Goal: Information Seeking & Learning: Learn about a topic

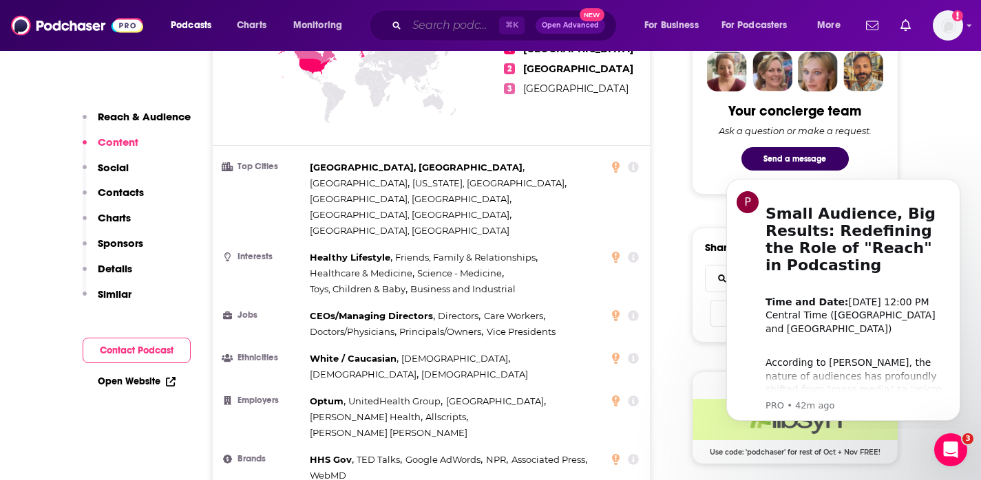
click at [424, 23] on input "Search podcasts, credits, & more..." at bounding box center [453, 25] width 92 height 22
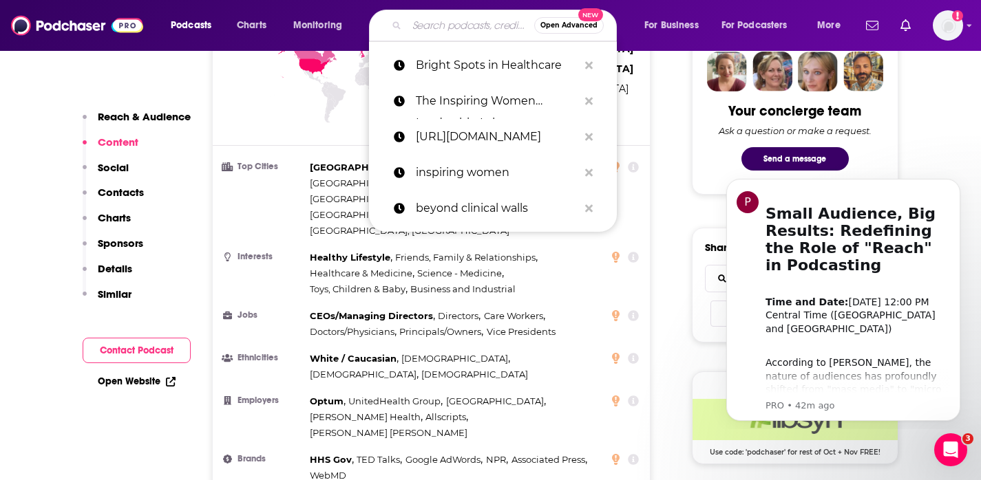
paste input "Digital Health Talks"
type input "Digital Health Talks"
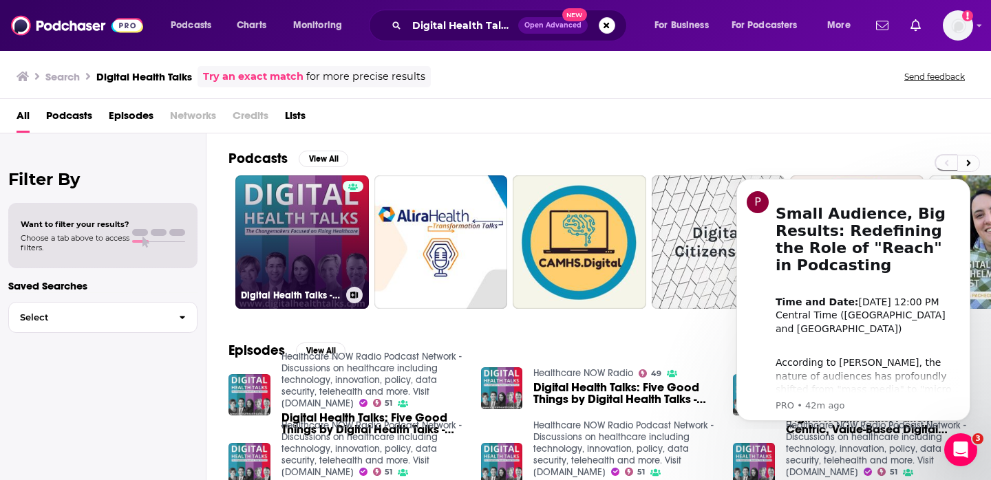
click at [286, 221] on link "Digital Health Talks - Changemakers Focused on Fixing Healthcare" at bounding box center [302, 243] width 134 height 134
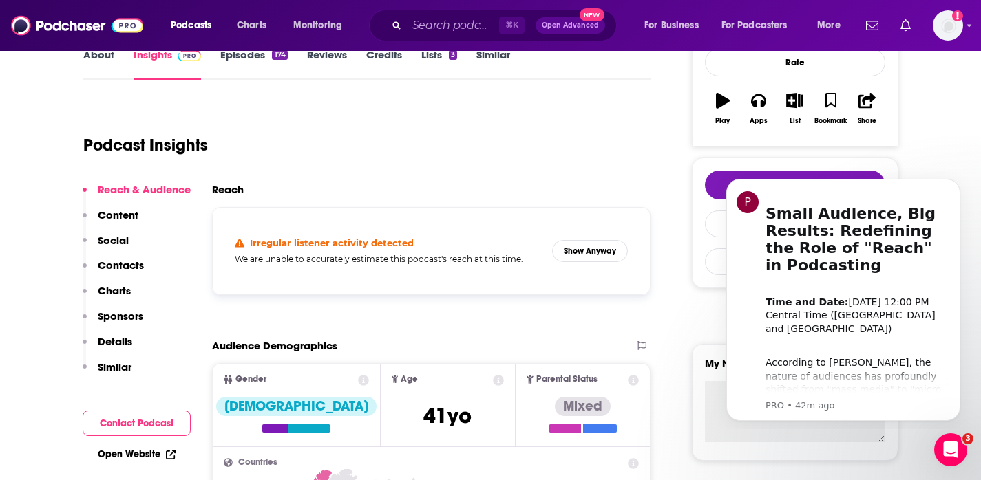
scroll to position [244, 0]
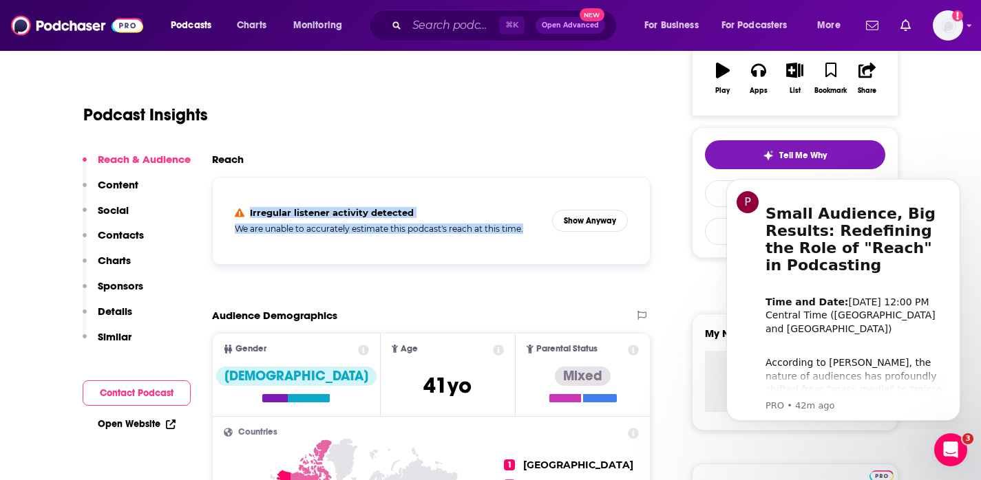
drag, startPoint x: 249, startPoint y: 208, endPoint x: 527, endPoint y: 233, distance: 279.3
click at [527, 233] on div "Irregular listener activity detected We are unable to accurately estimate this …" at bounding box center [388, 220] width 307 height 27
copy div "Irregular listener activity detected We are unable to accurately estimate this …"
click at [593, 220] on button "Show Anyway" at bounding box center [590, 221] width 76 height 22
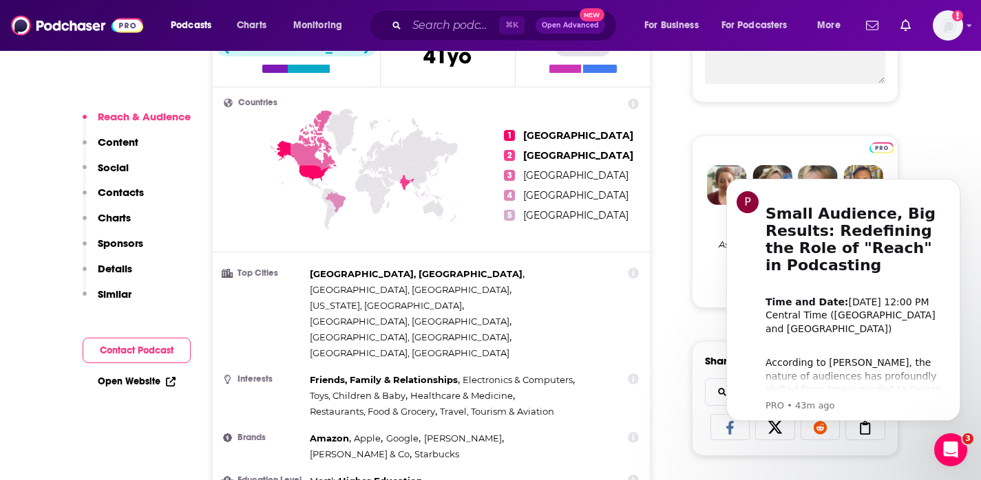
scroll to position [575, 0]
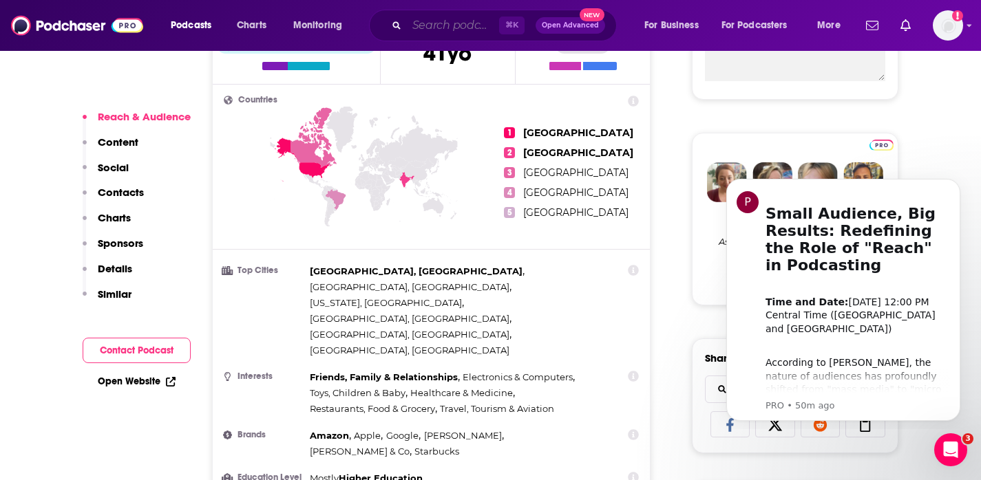
click at [434, 28] on input "Search podcasts, credits, & more..." at bounding box center [453, 25] width 92 height 22
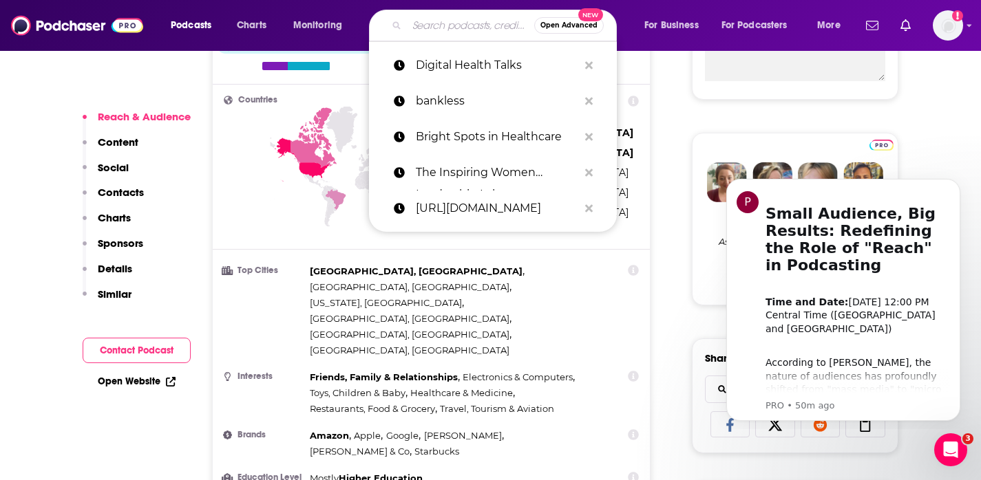
paste input "[PERSON_NAME], [PERSON_NAME] & [PERSON_NAME] | HealthTech Remedy"
type input "[PERSON_NAME], [PERSON_NAME] & [PERSON_NAME] | HealthTech Remedy"
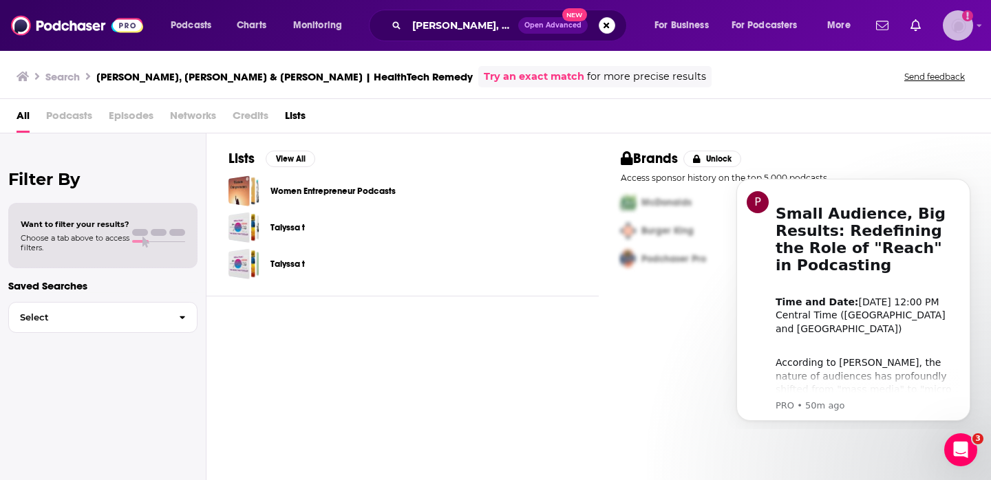
click at [954, 32] on img "Logged in as HBurn" at bounding box center [958, 25] width 30 height 30
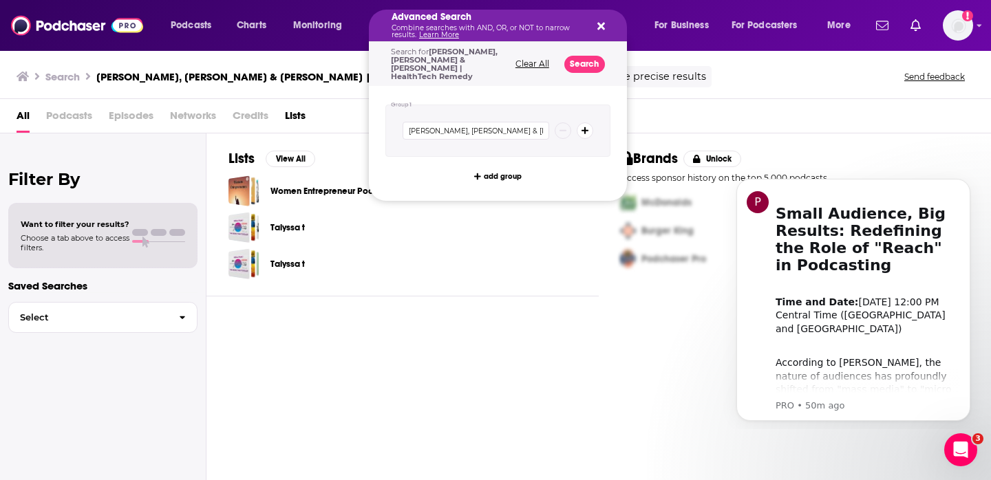
click at [595, 28] on button "Search podcasts, credits, & more..." at bounding box center [598, 25] width 11 height 11
click at [603, 28] on icon "Search podcasts, credits, & more..." at bounding box center [602, 26] width 8 height 11
drag, startPoint x: 416, startPoint y: 22, endPoint x: 572, endPoint y: 34, distance: 156.8
click at [531, 62] on button "Clear All" at bounding box center [532, 64] width 42 height 10
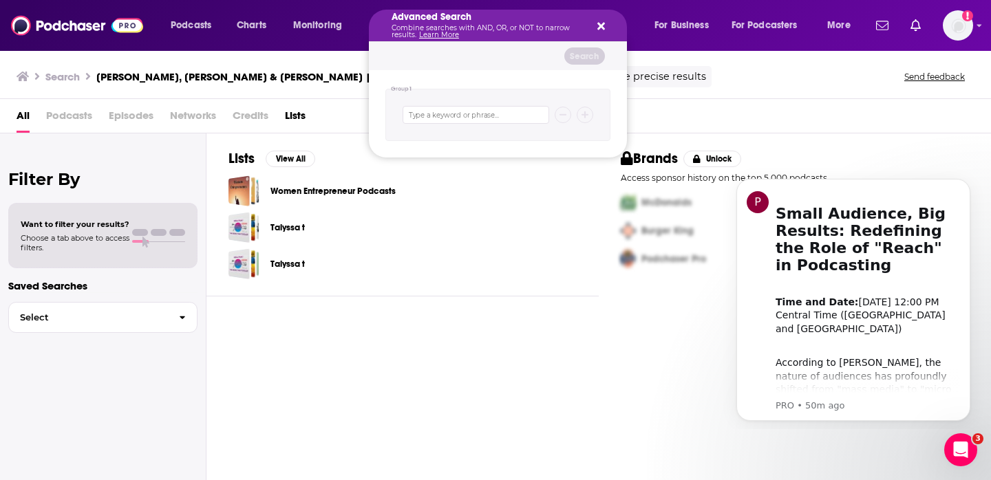
click at [600, 24] on icon "Search podcasts, credits, & more..." at bounding box center [602, 27] width 8 height 8
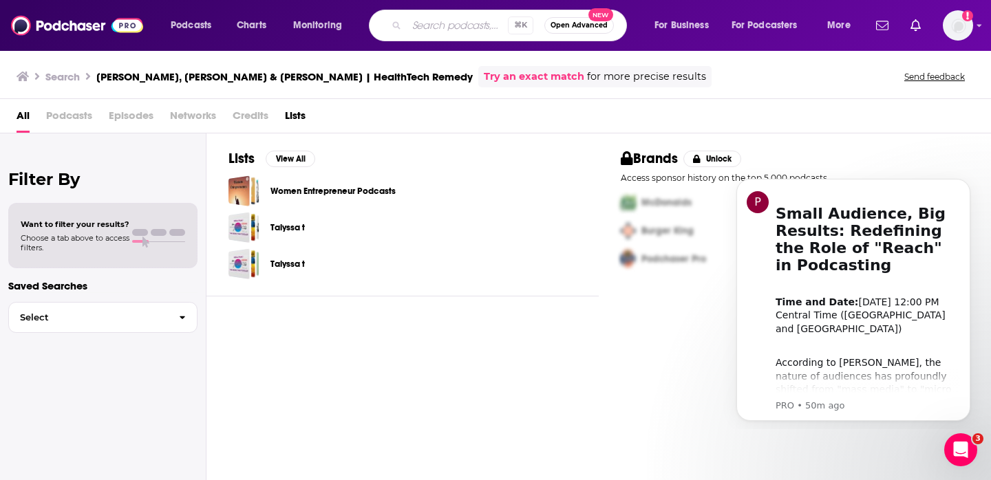
click at [444, 28] on input "Search podcasts, credits, & more..." at bounding box center [457, 25] width 101 height 22
type input "health tech remedy"
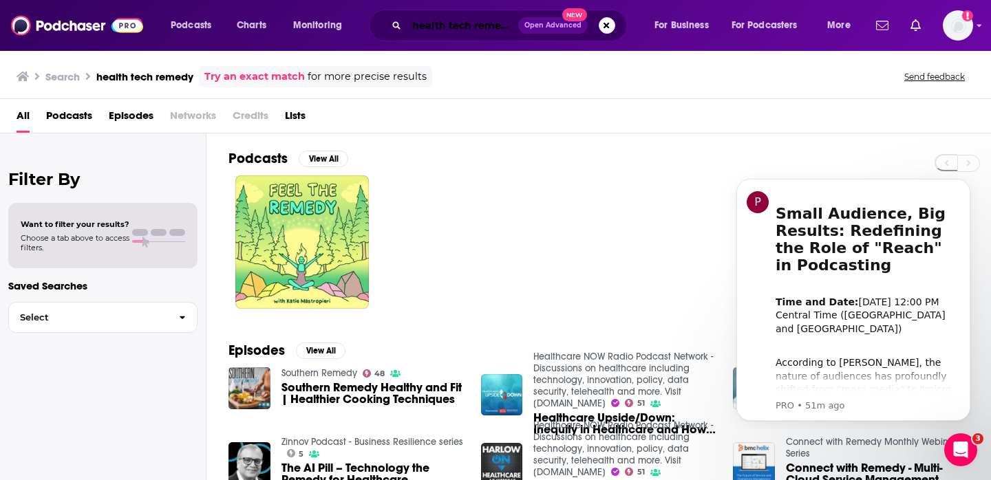
click at [432, 34] on input "health tech remedy" at bounding box center [463, 25] width 112 height 22
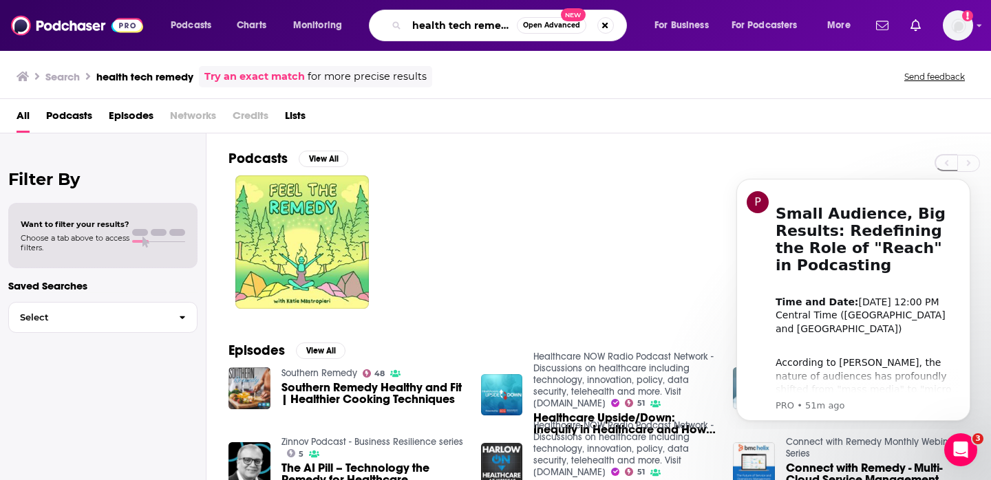
scroll to position [0, 4]
drag, startPoint x: 416, startPoint y: 28, endPoint x: 636, endPoint y: 33, distance: 220.3
click at [635, 34] on div "health tech remedy Open Advanced New" at bounding box center [511, 26] width 258 height 32
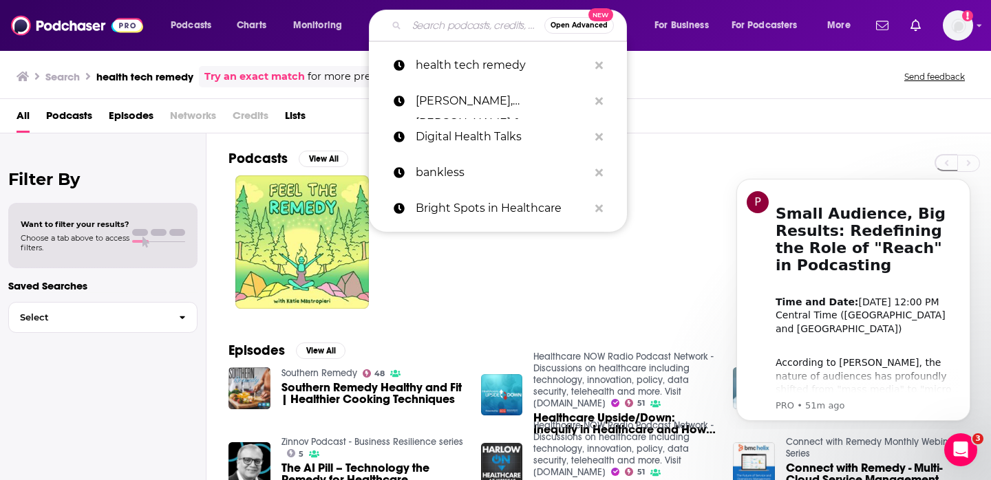
scroll to position [0, 0]
paste input "[URL][DOMAIN_NAME]"
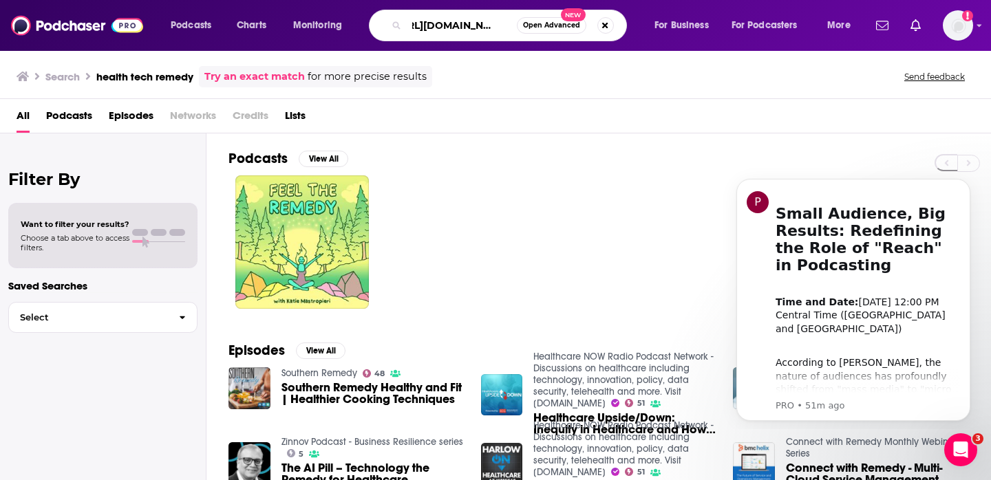
type input "[URL][DOMAIN_NAME]"
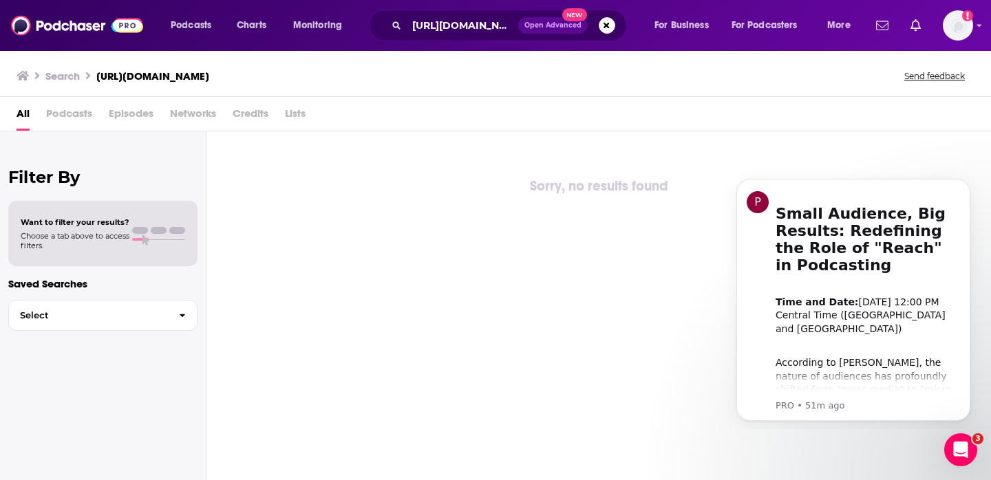
click at [65, 118] on span "Podcasts" at bounding box center [69, 117] width 46 height 28
click at [70, 107] on span "Podcasts" at bounding box center [69, 117] width 46 height 28
click at [71, 109] on span "Podcasts" at bounding box center [69, 117] width 46 height 28
click at [71, 116] on span "Podcasts" at bounding box center [69, 117] width 46 height 28
drag, startPoint x: 466, startPoint y: 16, endPoint x: 456, endPoint y: 23, distance: 12.8
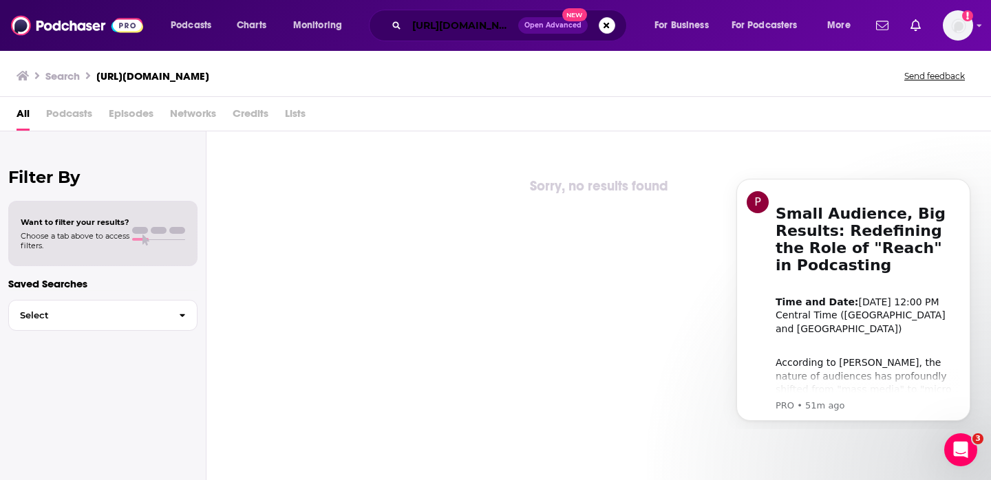
click at [466, 16] on input "[URL][DOMAIN_NAME]" at bounding box center [463, 25] width 112 height 22
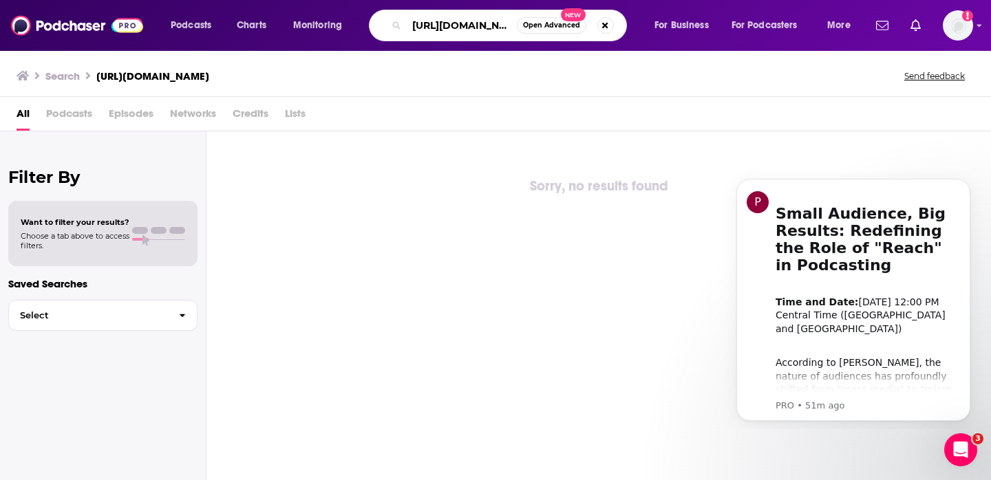
scroll to position [0, 90]
drag, startPoint x: 414, startPoint y: 27, endPoint x: 646, endPoint y: 32, distance: 231.4
click at [639, 34] on div "Podcasts Charts Monitoring [URL][DOMAIN_NAME] Open Advanced New For Business Fo…" at bounding box center [512, 26] width 703 height 32
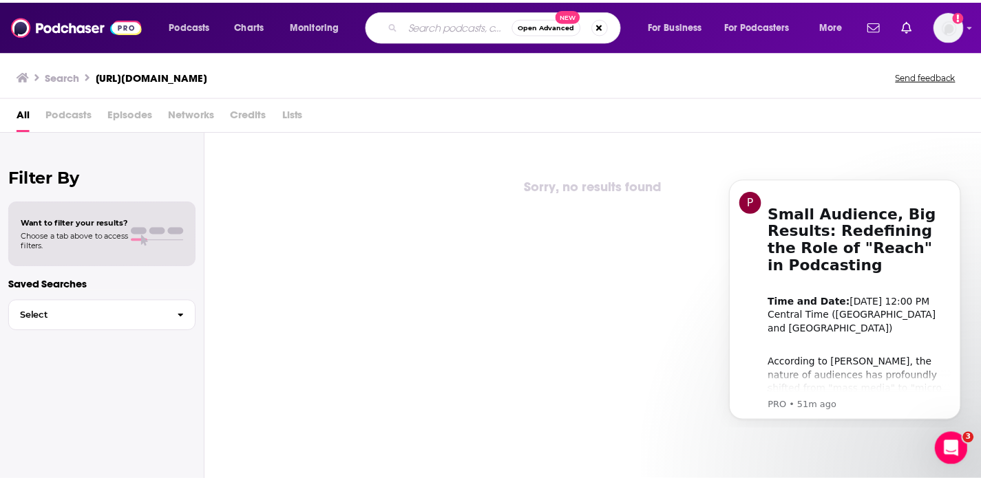
scroll to position [0, 0]
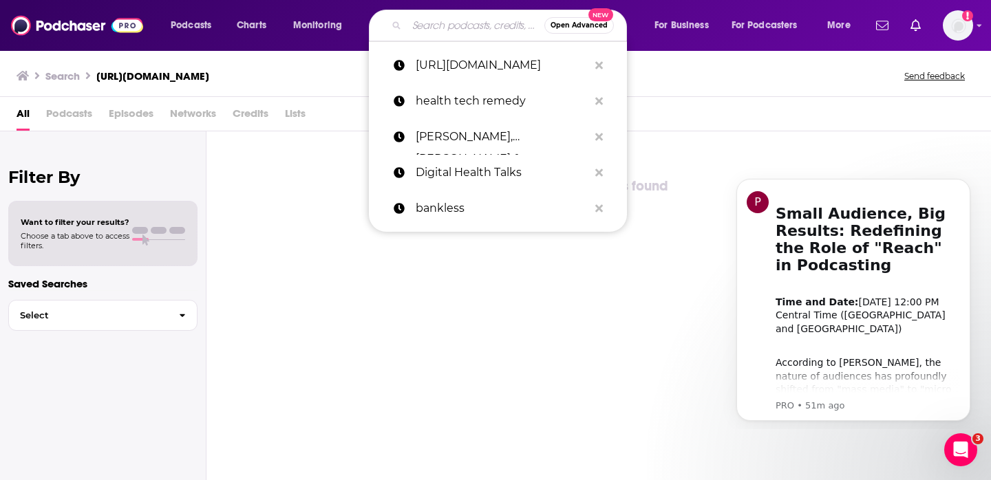
paste input "[PERSON_NAME]"
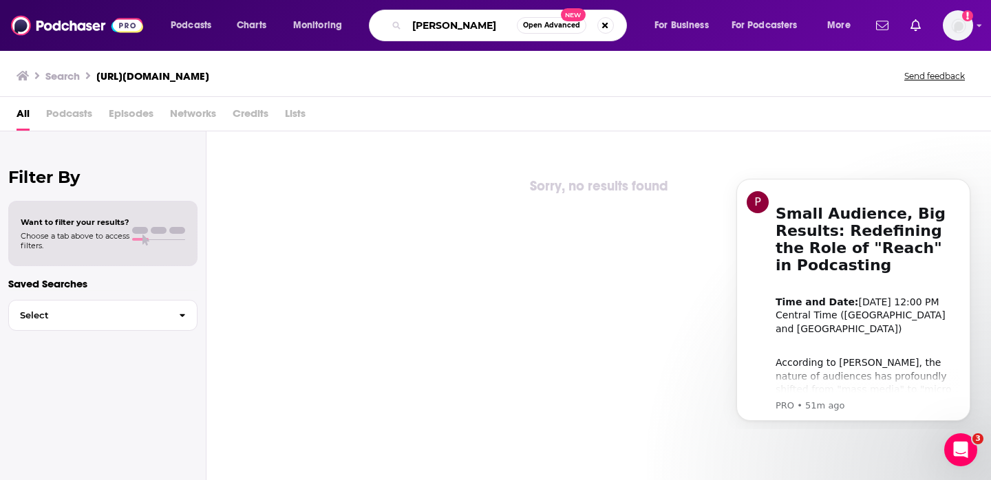
type input "[PERSON_NAME]"
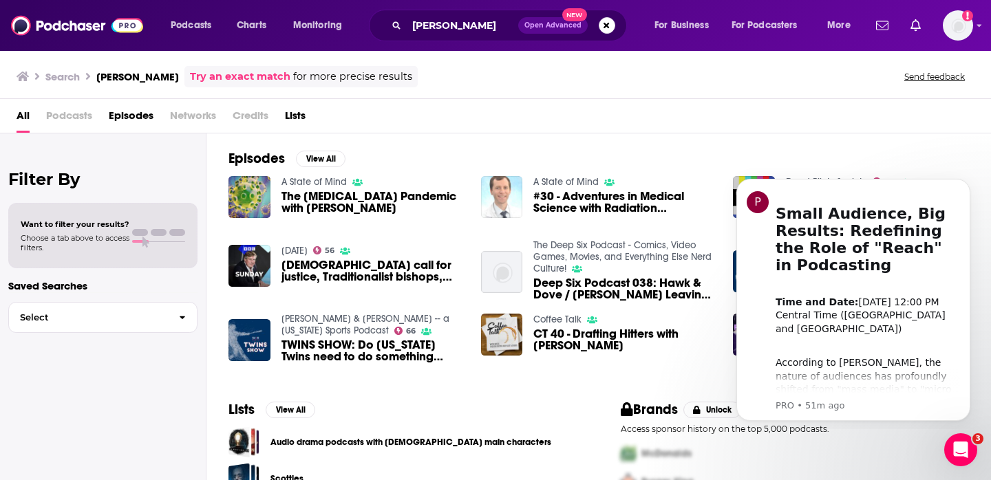
click at [499, 184] on img "#30 - Adventures in Medical Science with Radiation Oncologist Dr. Trevor Royce" at bounding box center [502, 197] width 42 height 42
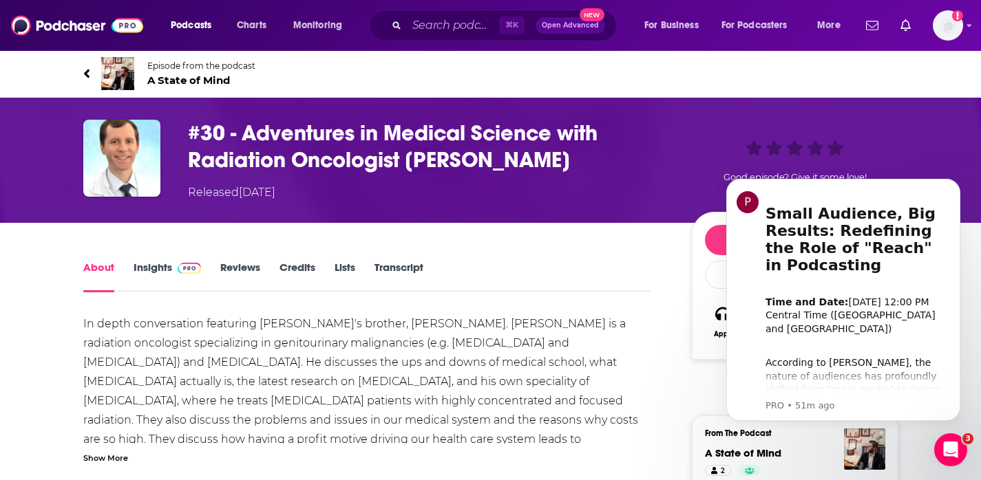
click at [117, 80] on img at bounding box center [117, 73] width 33 height 33
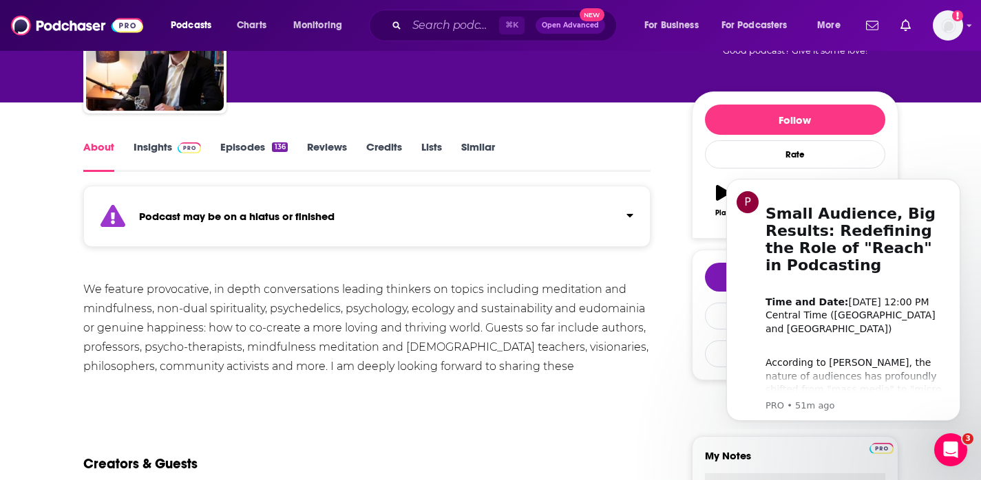
scroll to position [193, 0]
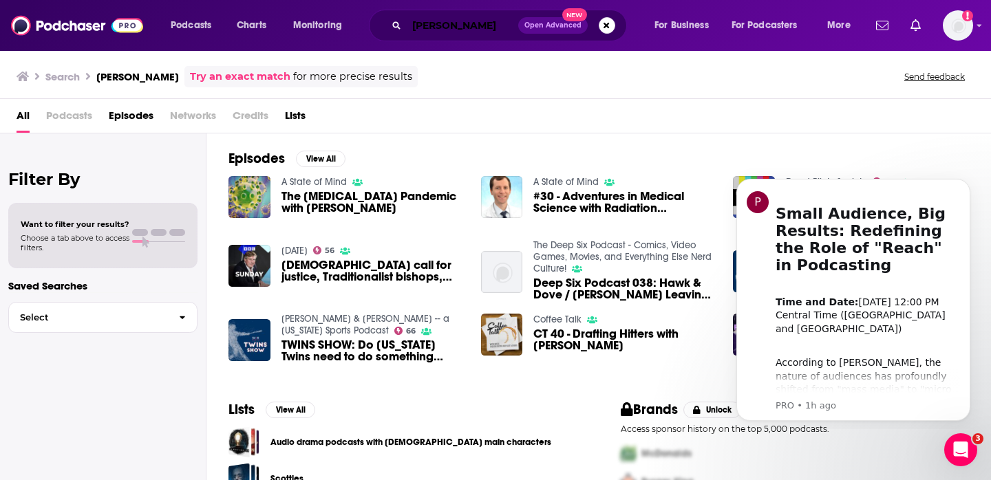
click at [436, 19] on input "[PERSON_NAME]" at bounding box center [463, 25] width 112 height 22
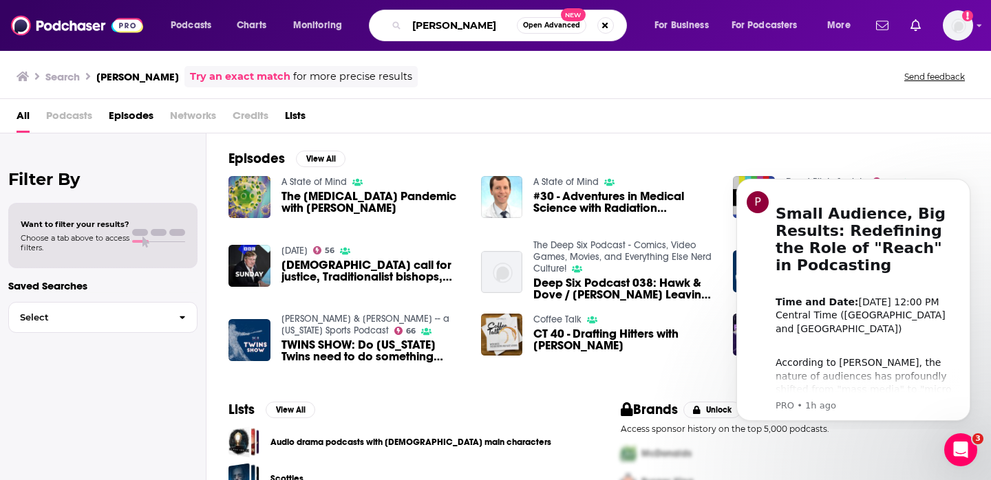
drag, startPoint x: 498, startPoint y: 25, endPoint x: 336, endPoint y: 6, distance: 163.5
click at [336, 6] on div "Podcasts Charts Monitoring [PERSON_NAME] Open Advanced New For Business For Pod…" at bounding box center [495, 25] width 991 height 51
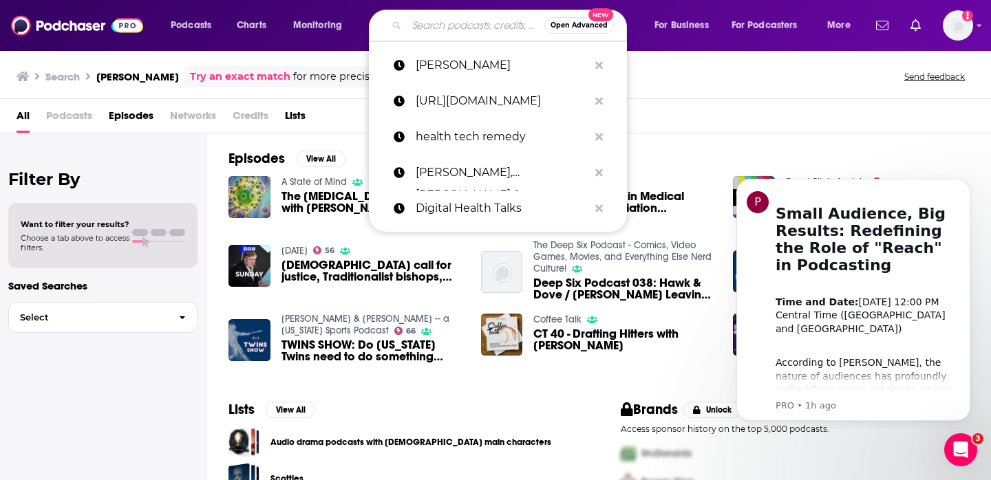
paste input "Inspiring Women"
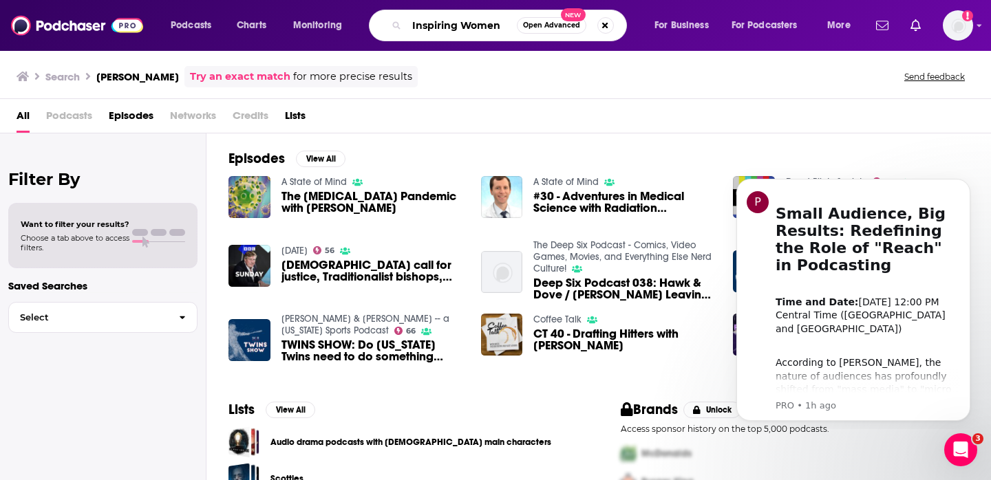
type input "Inspiring Women"
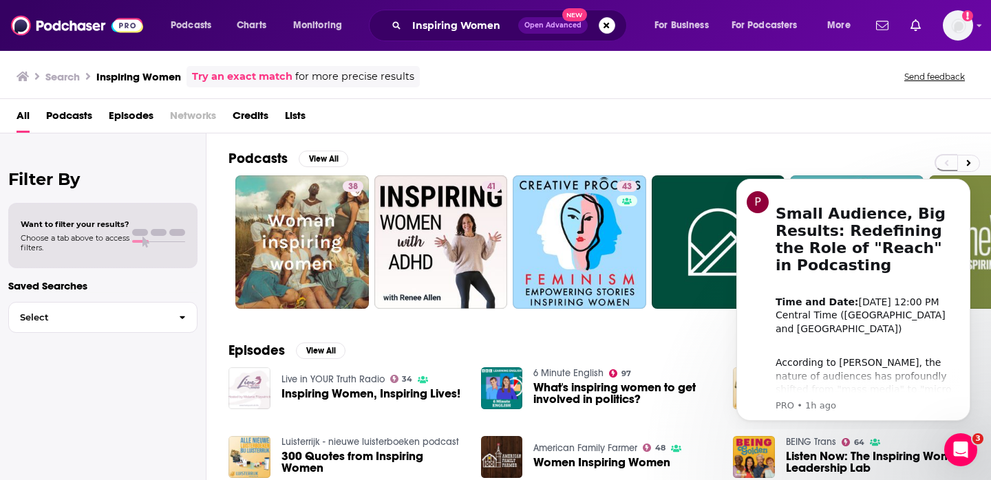
click at [971, 184] on button "Dismiss notification" at bounding box center [967, 183] width 14 height 14
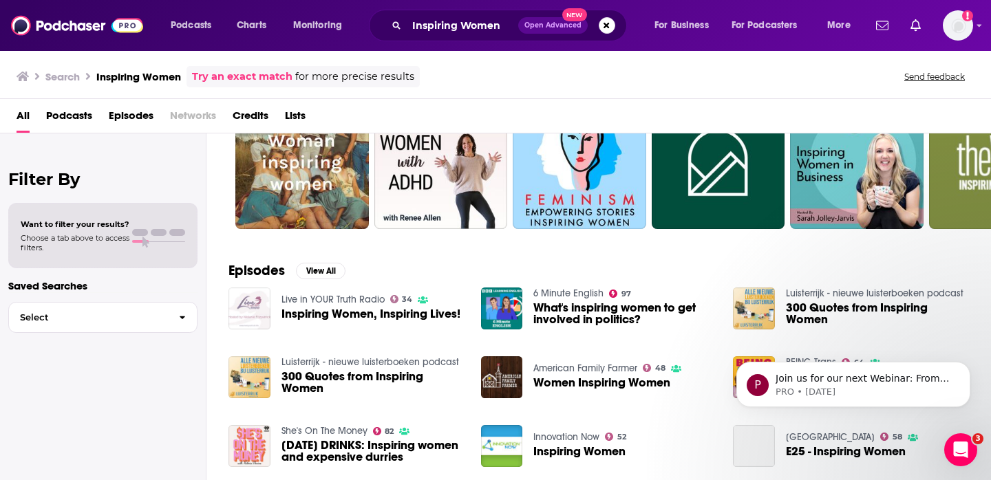
scroll to position [96, 0]
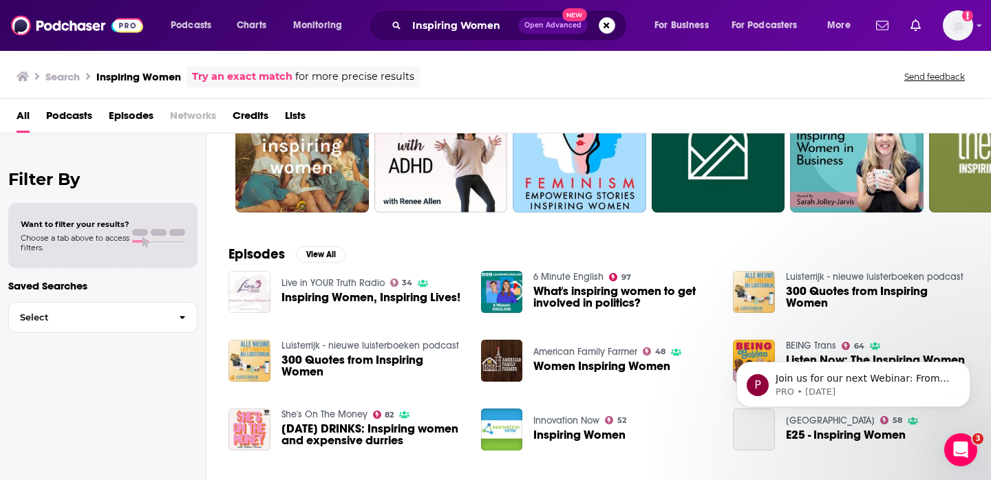
click at [65, 120] on span "Podcasts" at bounding box center [69, 119] width 46 height 28
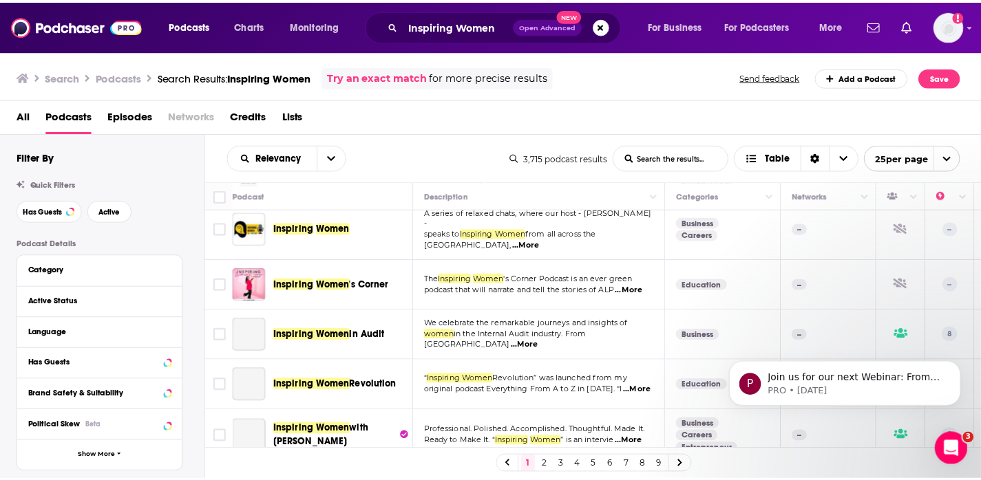
scroll to position [741, 0]
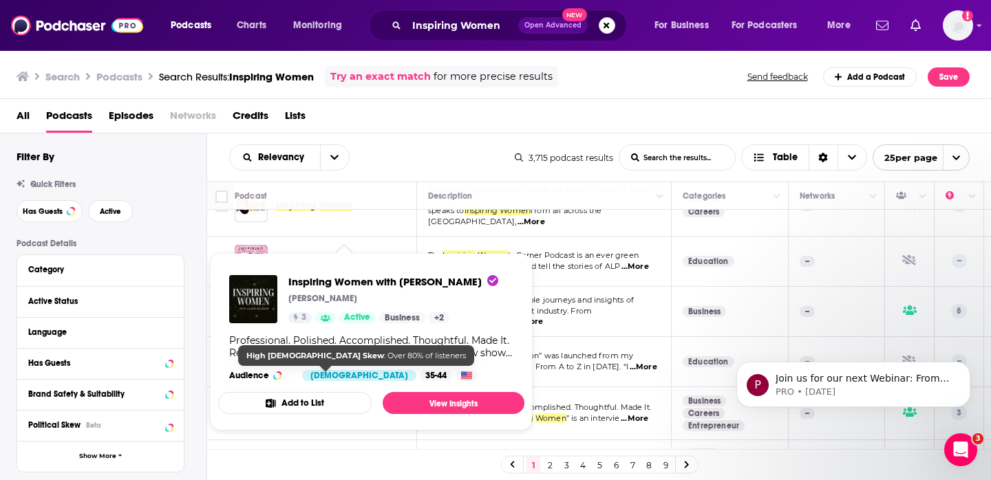
click at [330, 377] on div "[DEMOGRAPHIC_DATA]" at bounding box center [359, 375] width 114 height 11
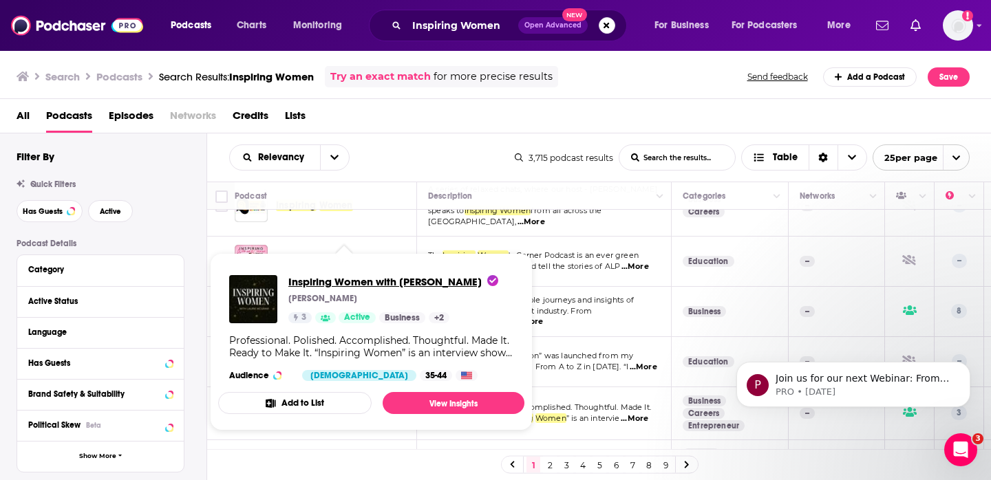
click at [320, 282] on span "Inspiring Women with [PERSON_NAME]" at bounding box center [393, 281] width 210 height 13
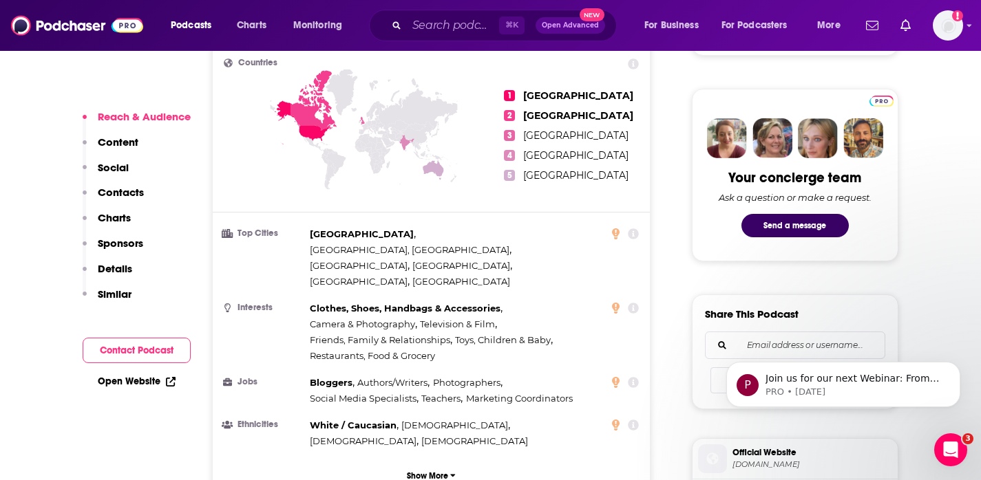
scroll to position [616, 0]
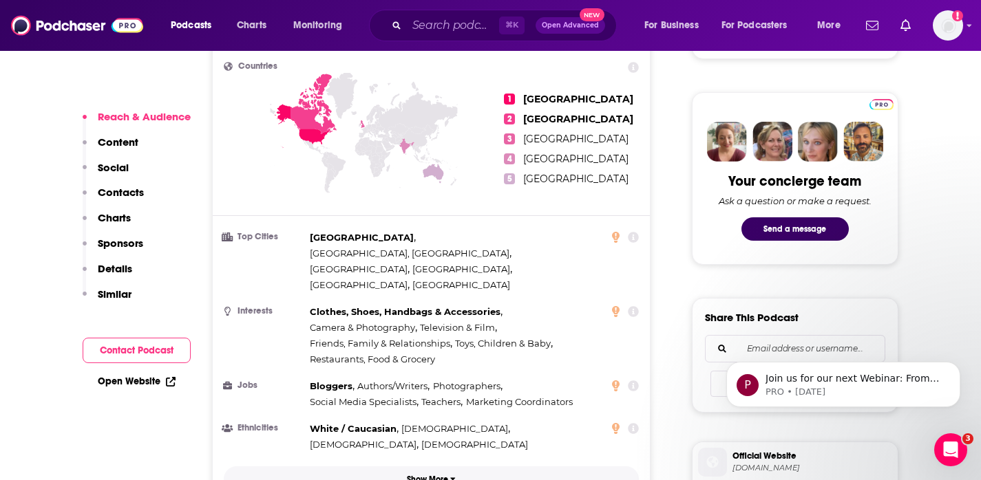
click at [447, 475] on p "Show More" at bounding box center [427, 480] width 41 height 10
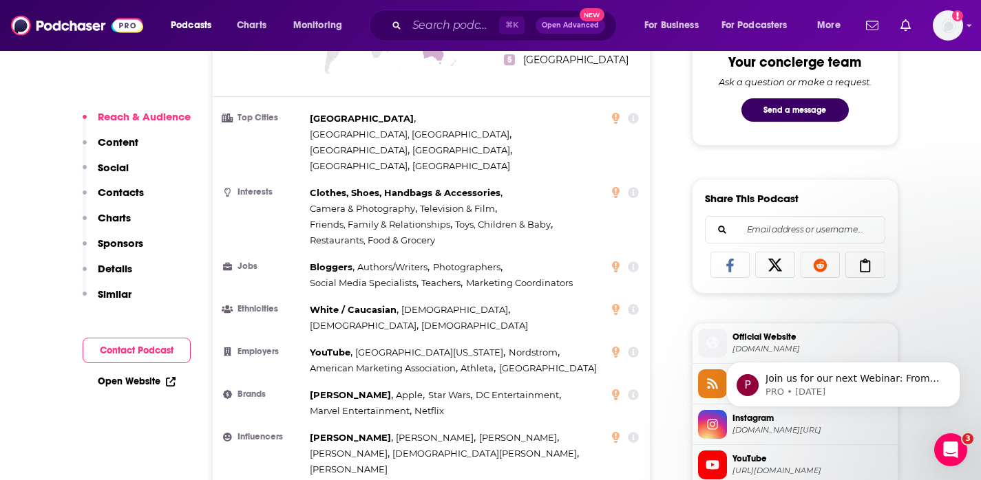
scroll to position [739, 0]
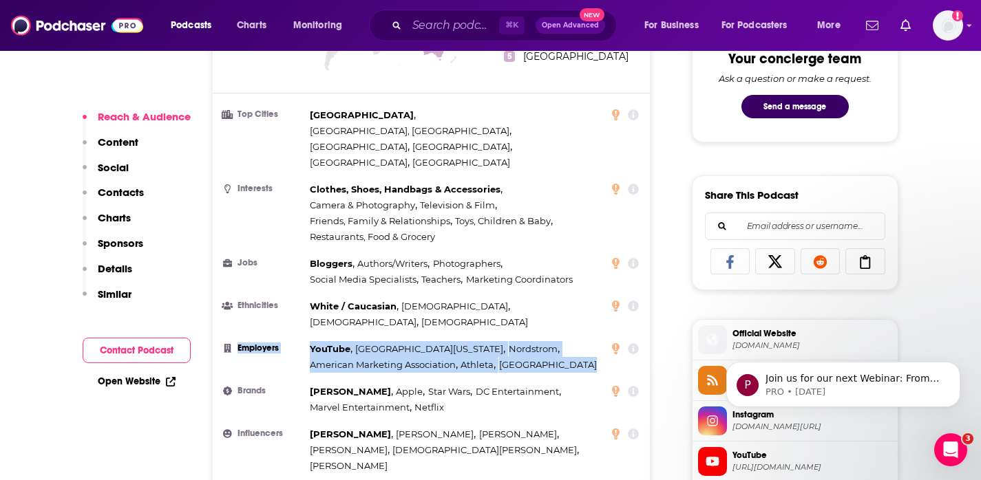
drag, startPoint x: 306, startPoint y: 273, endPoint x: 591, endPoint y: 300, distance: 287.0
click at [591, 341] on li "Employers YouTube , [GEOGRAPHIC_DATA][US_STATE] , Nordstrom , American Marketin…" at bounding box center [432, 357] width 416 height 32
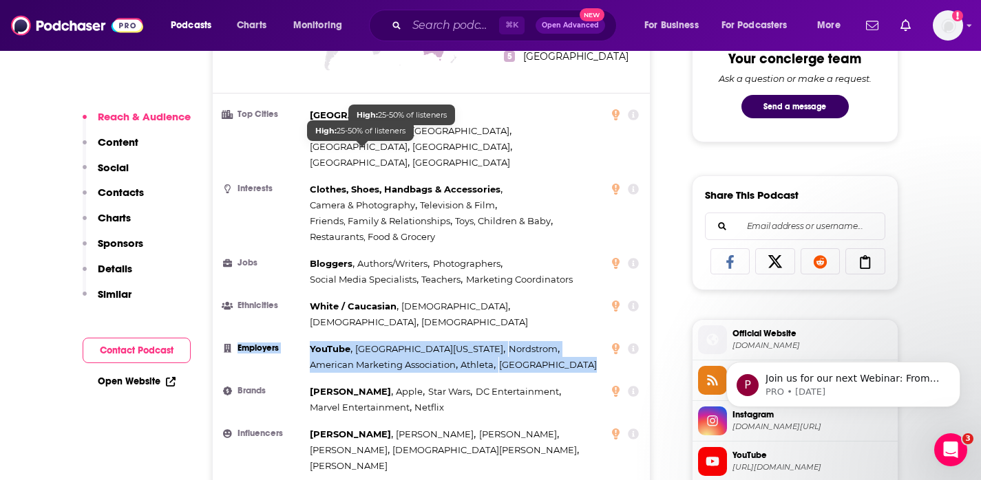
scroll to position [456, 0]
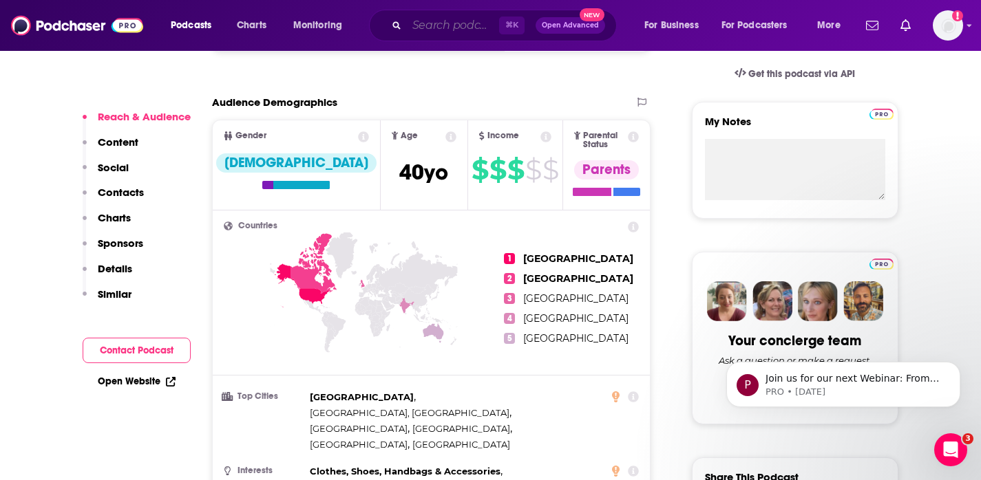
click at [436, 28] on input "Search podcasts, credits, & more..." at bounding box center [453, 25] width 92 height 22
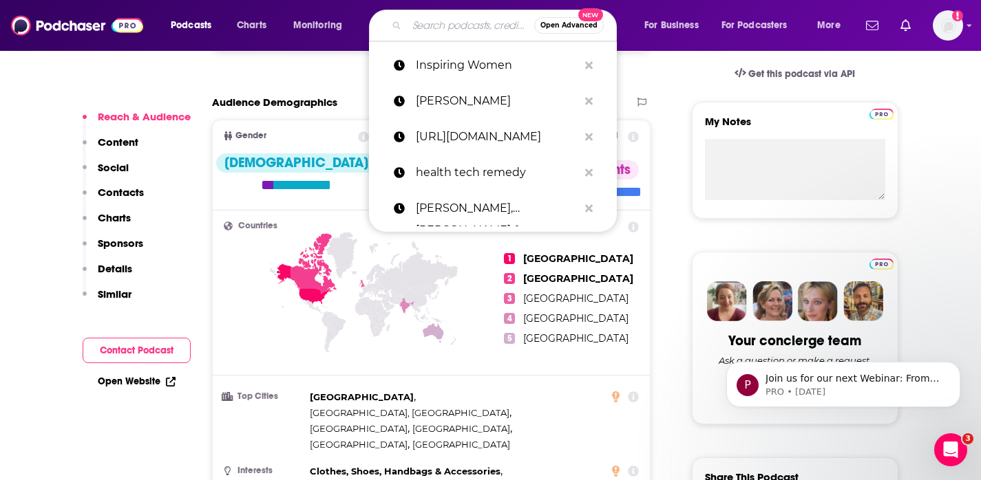
paste input "Healthcare Rap"
type input "Healthcare Rap"
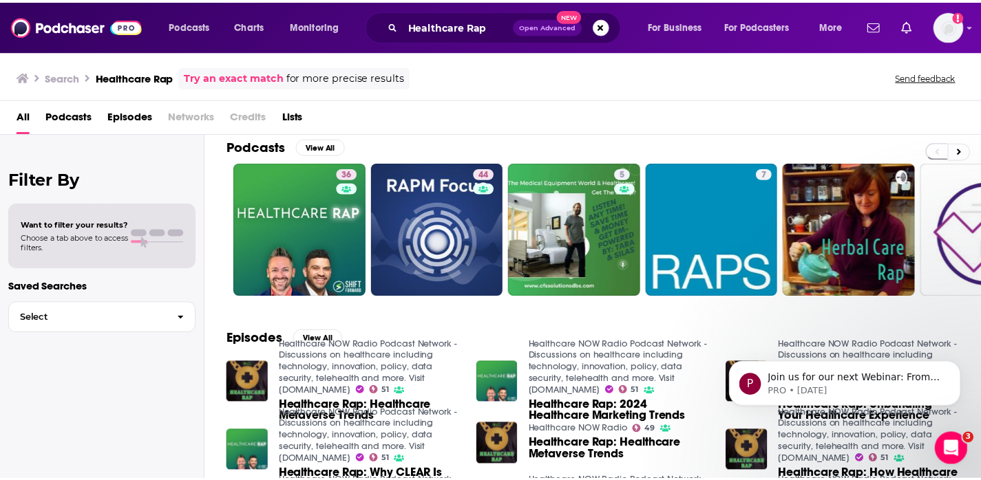
scroll to position [35, 0]
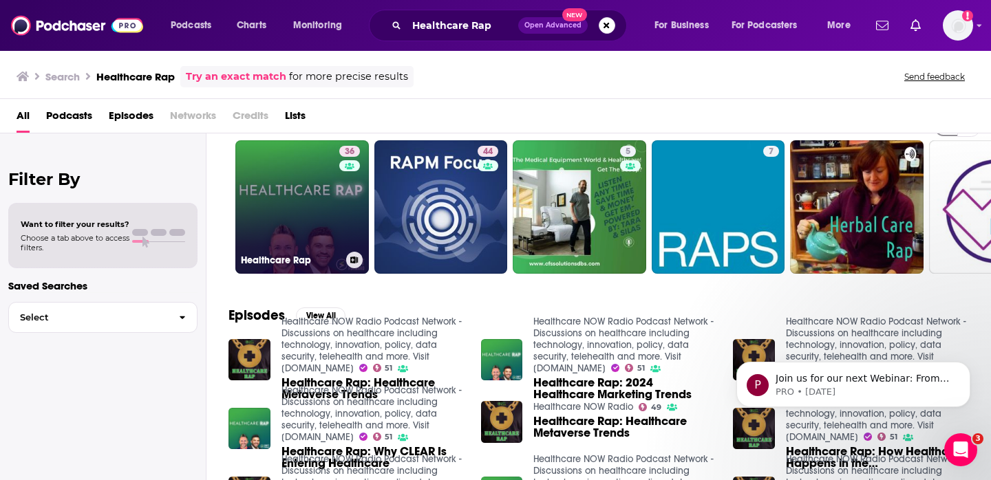
click at [288, 215] on link "36 Healthcare Rap" at bounding box center [302, 207] width 134 height 134
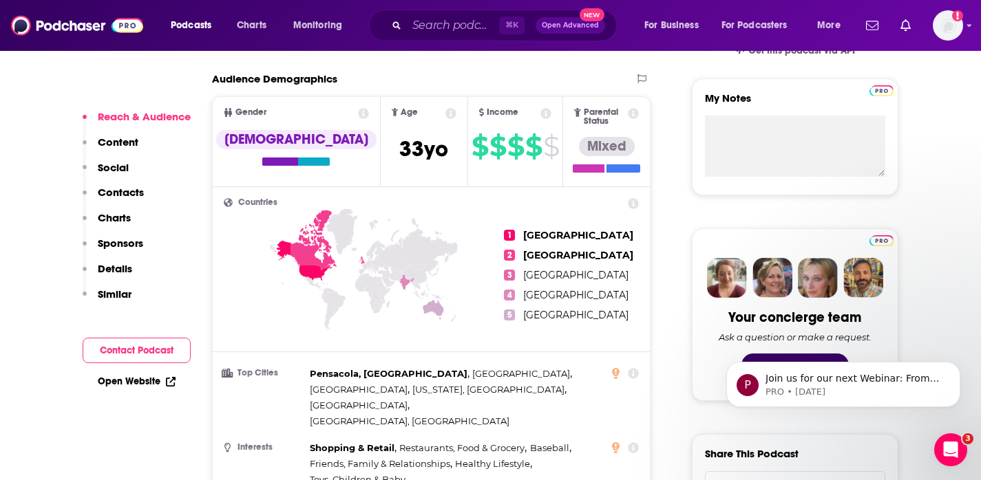
scroll to position [734, 0]
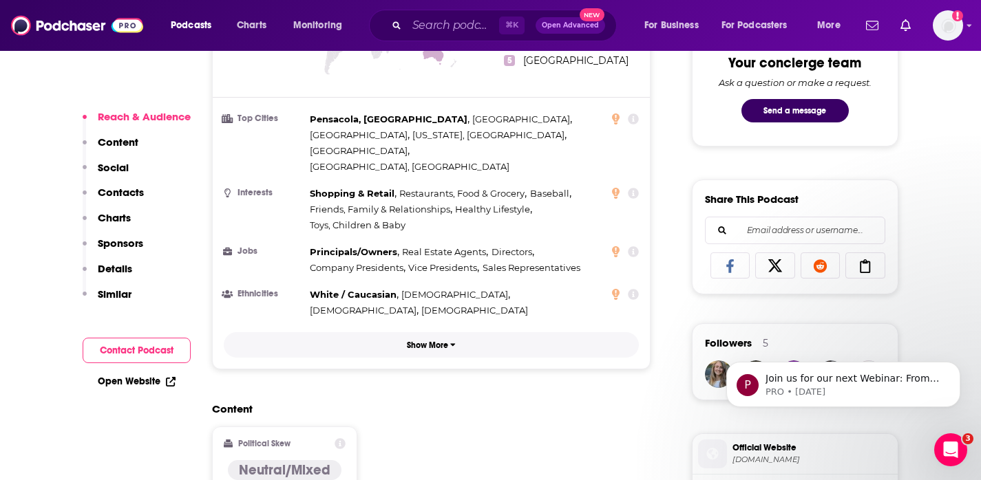
click at [432, 341] on p "Show More" at bounding box center [427, 346] width 41 height 10
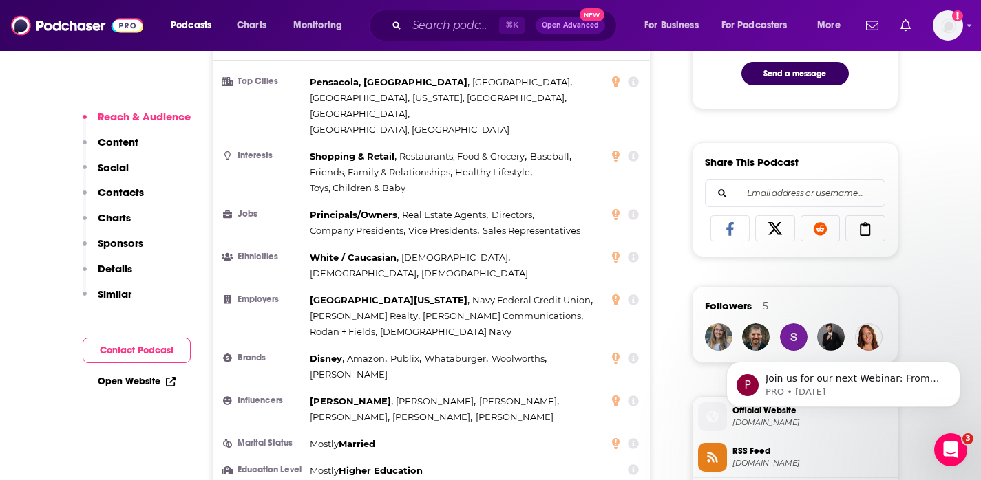
scroll to position [774, 0]
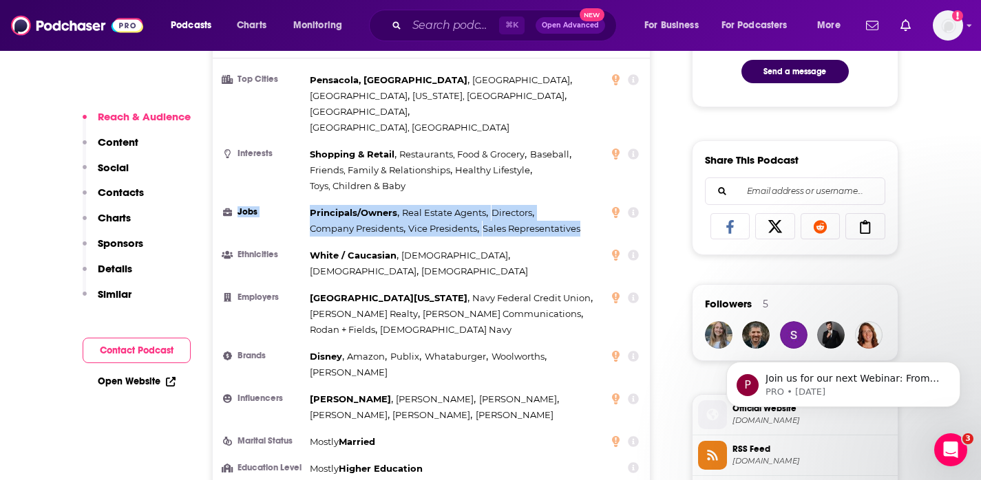
drag, startPoint x: 302, startPoint y: 165, endPoint x: 605, endPoint y: 191, distance: 304.7
click at [605, 205] on li "Jobs Principals/Owners , Real Estate Agents , Directors , Company Presidents , …" at bounding box center [432, 221] width 416 height 32
copy li "Jobs Principals/Owners , Real Estate Agents , Directors , Company Presidents , …"
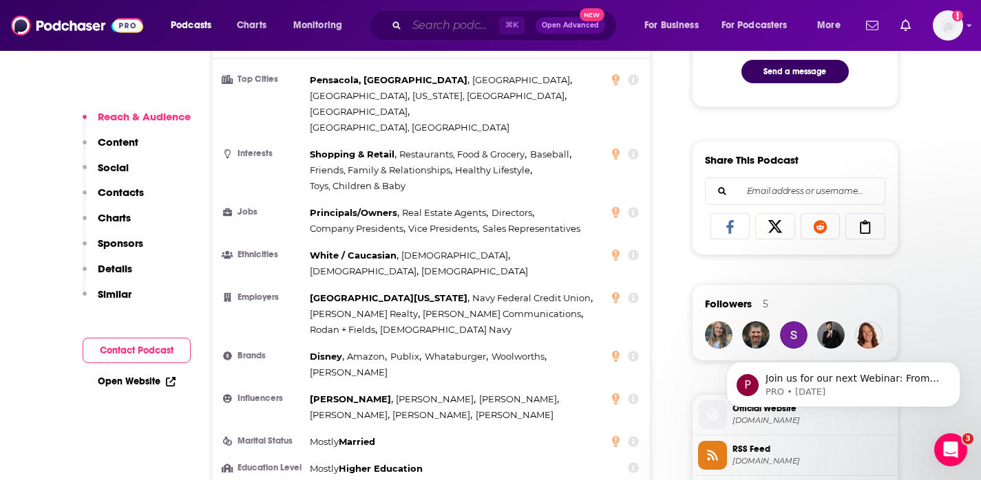
click at [469, 19] on input "Search podcasts, credits, & more..." at bounding box center [453, 25] width 92 height 22
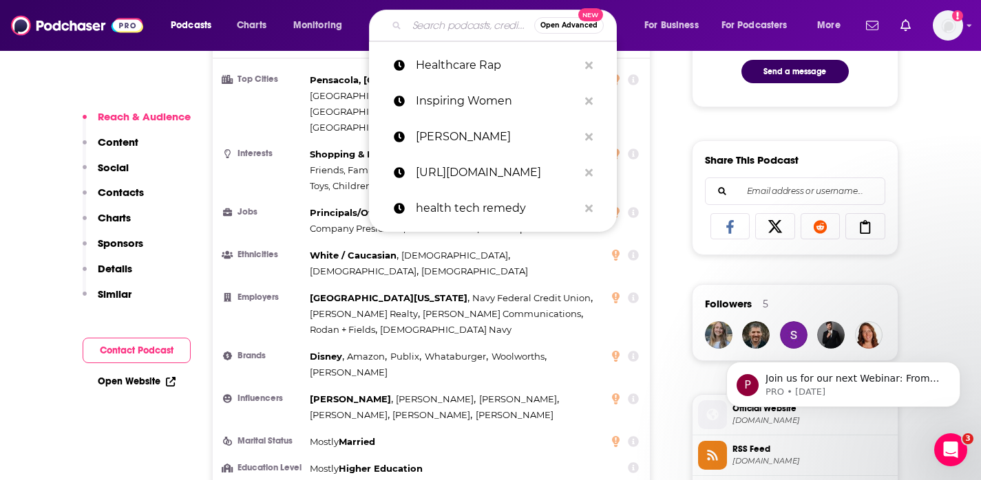
paste input "[PERSON_NAME] | Inspiring Women"
type input "[PERSON_NAME] | Inspiring Women"
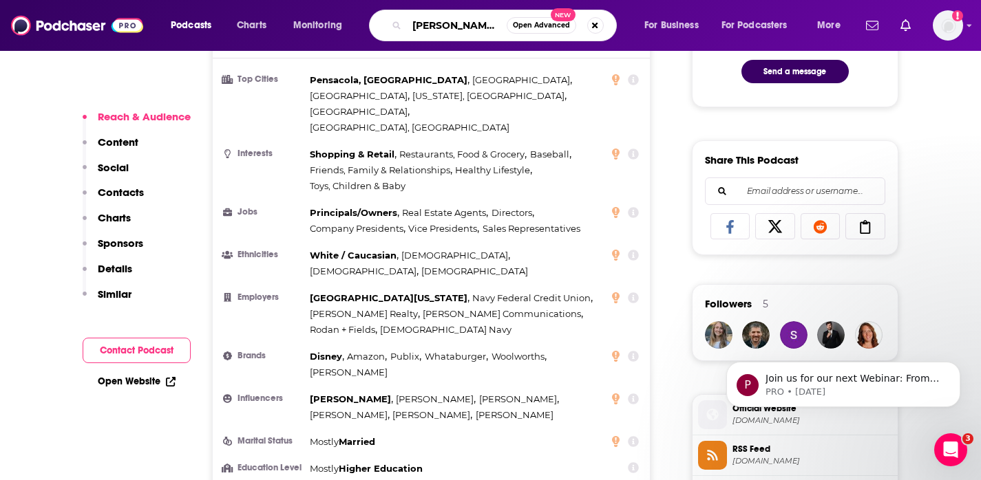
scroll to position [0, 87]
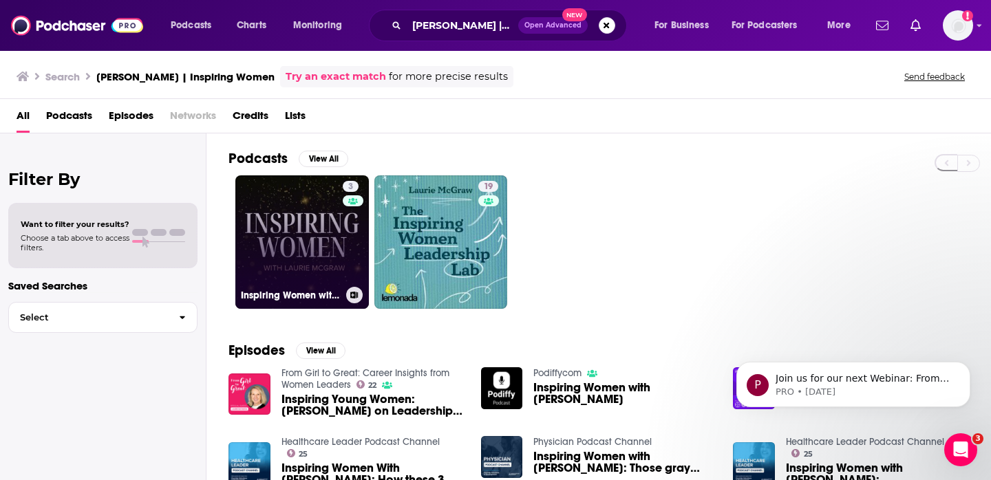
click at [300, 226] on link "3 Inspiring Women with [PERSON_NAME]" at bounding box center [302, 243] width 134 height 134
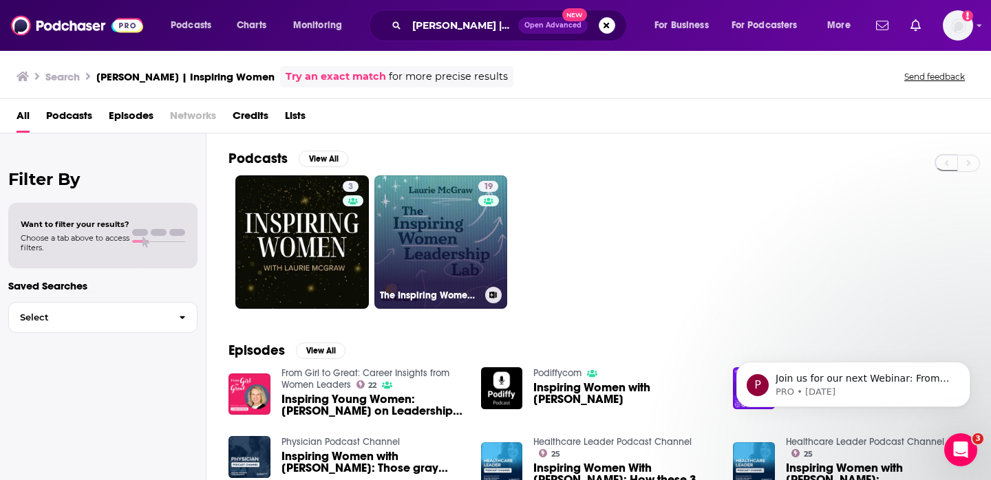
click at [445, 234] on link "19 The Inspiring Women Leadership Lab" at bounding box center [441, 243] width 134 height 134
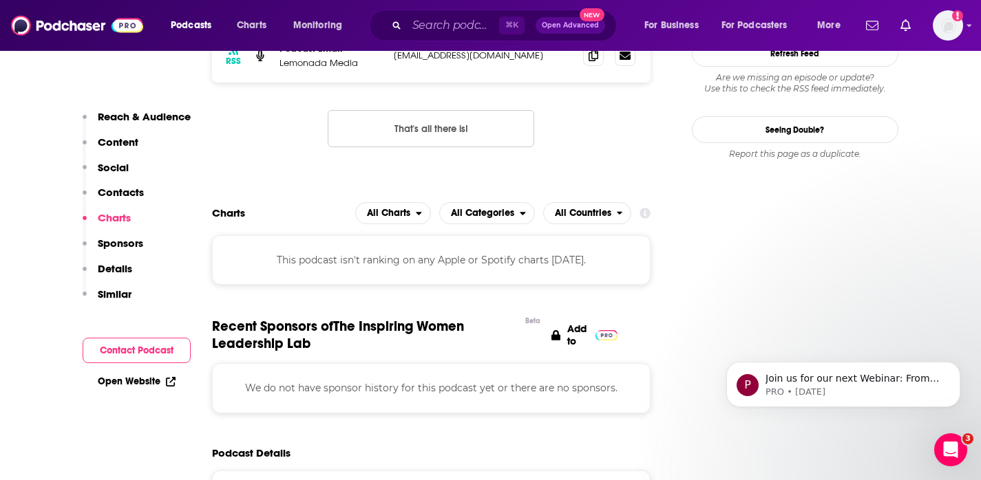
scroll to position [1212, 0]
